Goal: Transaction & Acquisition: Purchase product/service

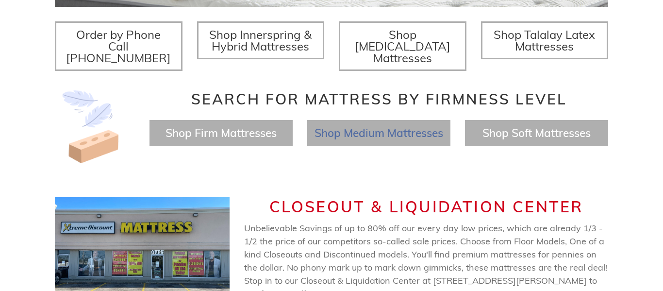
scroll to position [385, 0]
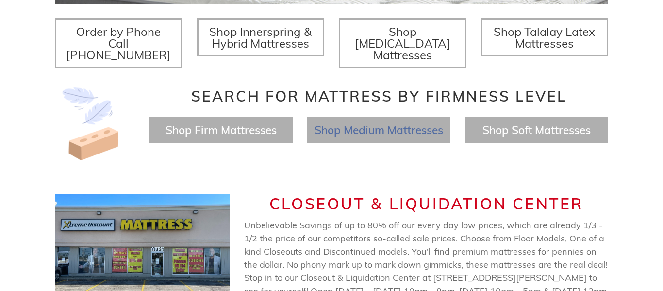
click at [418, 123] on span "Shop Medium Mattresses" at bounding box center [378, 130] width 129 height 14
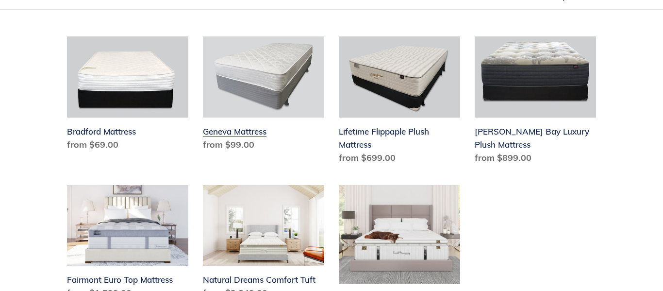
scroll to position [271, 0]
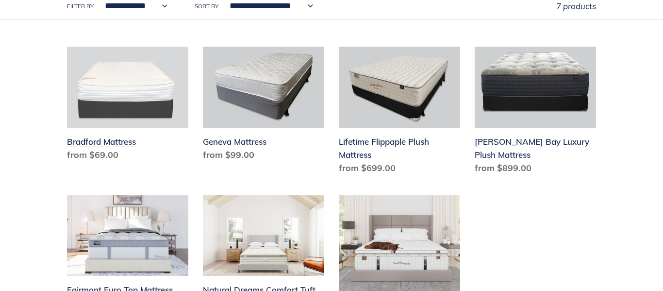
click at [131, 101] on link "Bradford Mattress" at bounding box center [127, 106] width 121 height 118
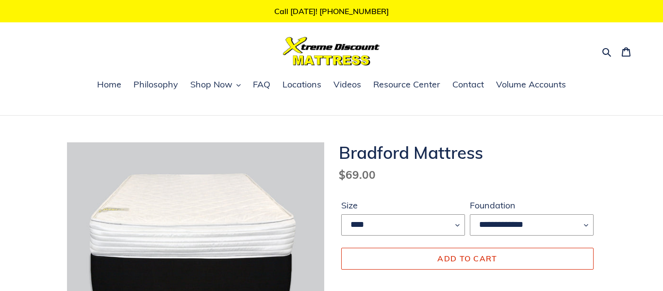
scroll to position [0, 0]
